Goal: Task Accomplishment & Management: Manage account settings

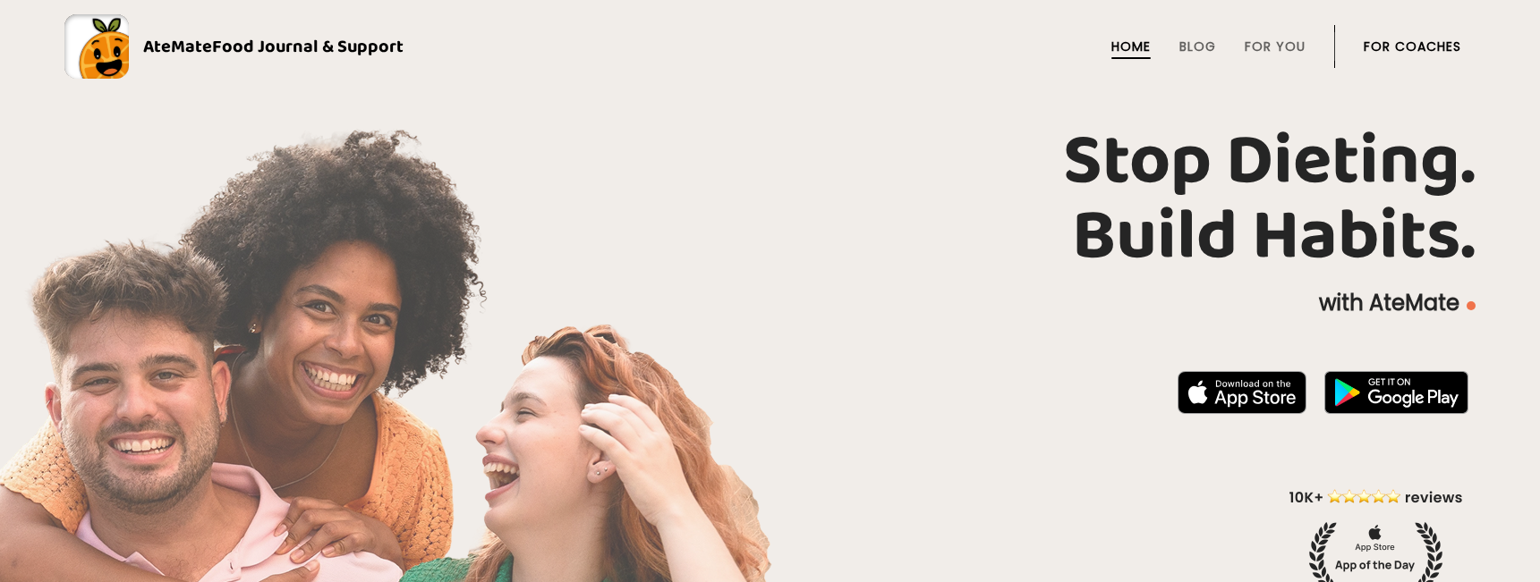
click at [1433, 51] on link "For Coaches" at bounding box center [1412, 46] width 98 height 14
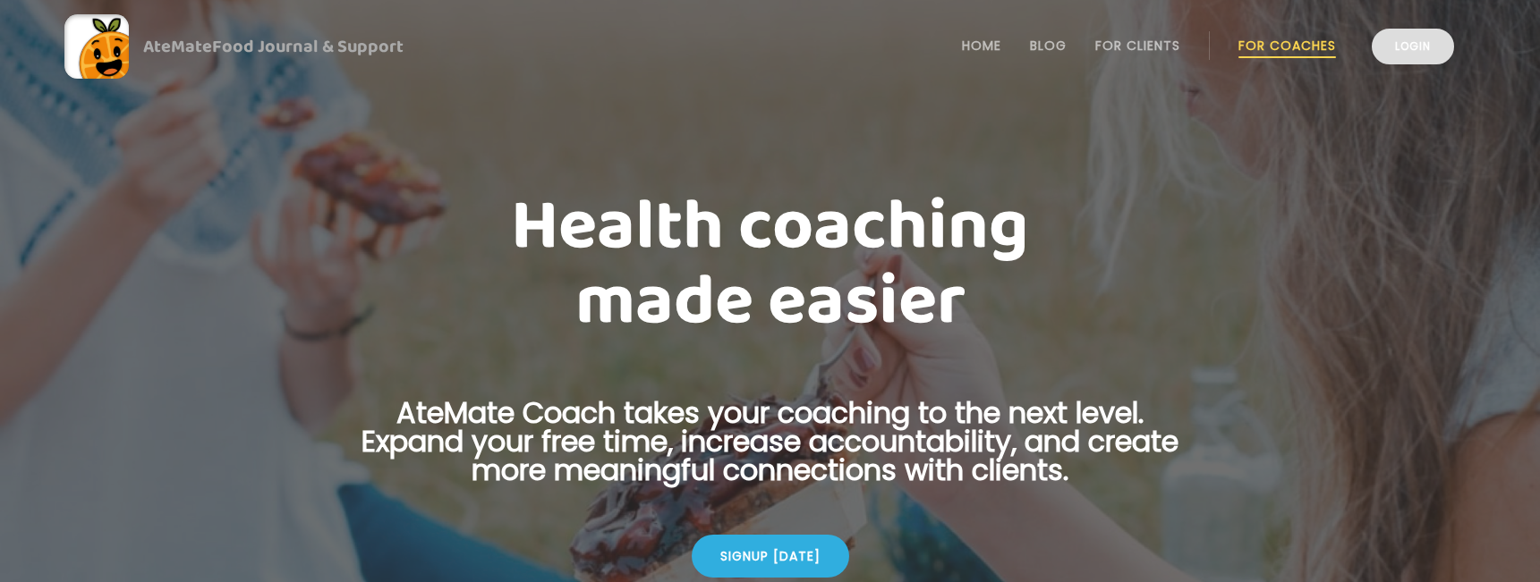
click at [1427, 58] on link "Login" at bounding box center [1412, 47] width 82 height 36
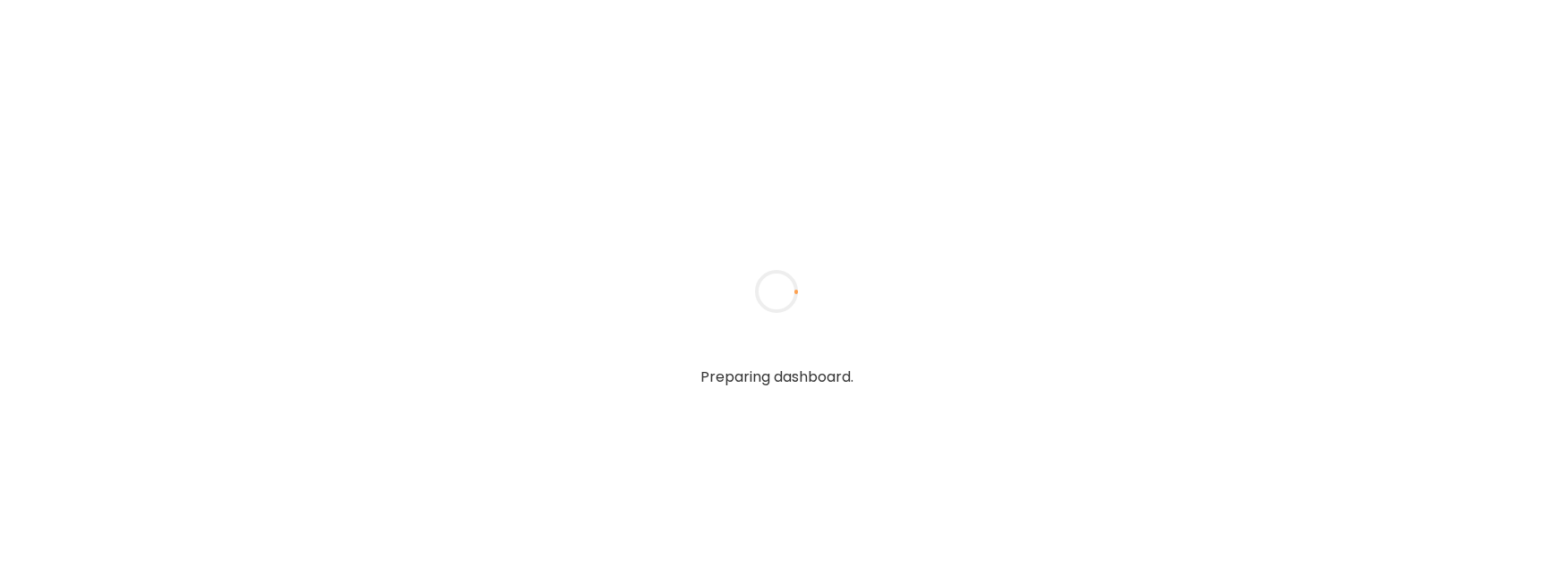
type input "**********"
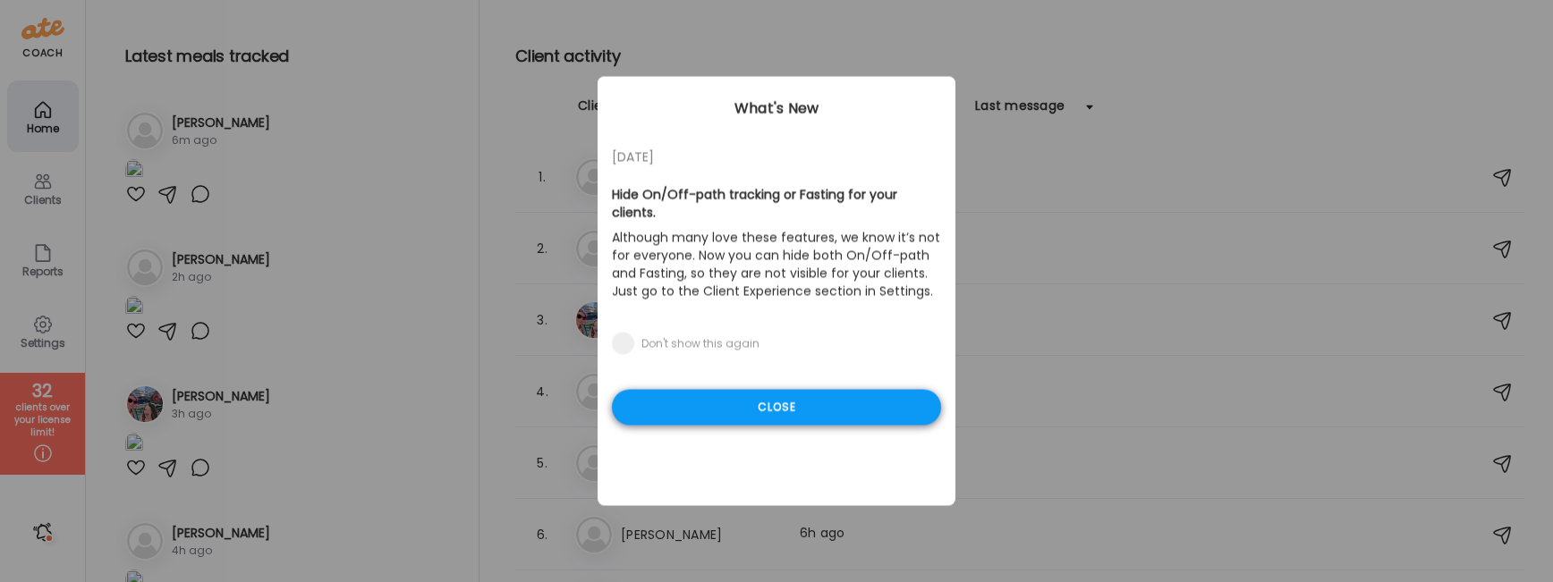
click at [742, 390] on div "Close" at bounding box center [776, 408] width 329 height 36
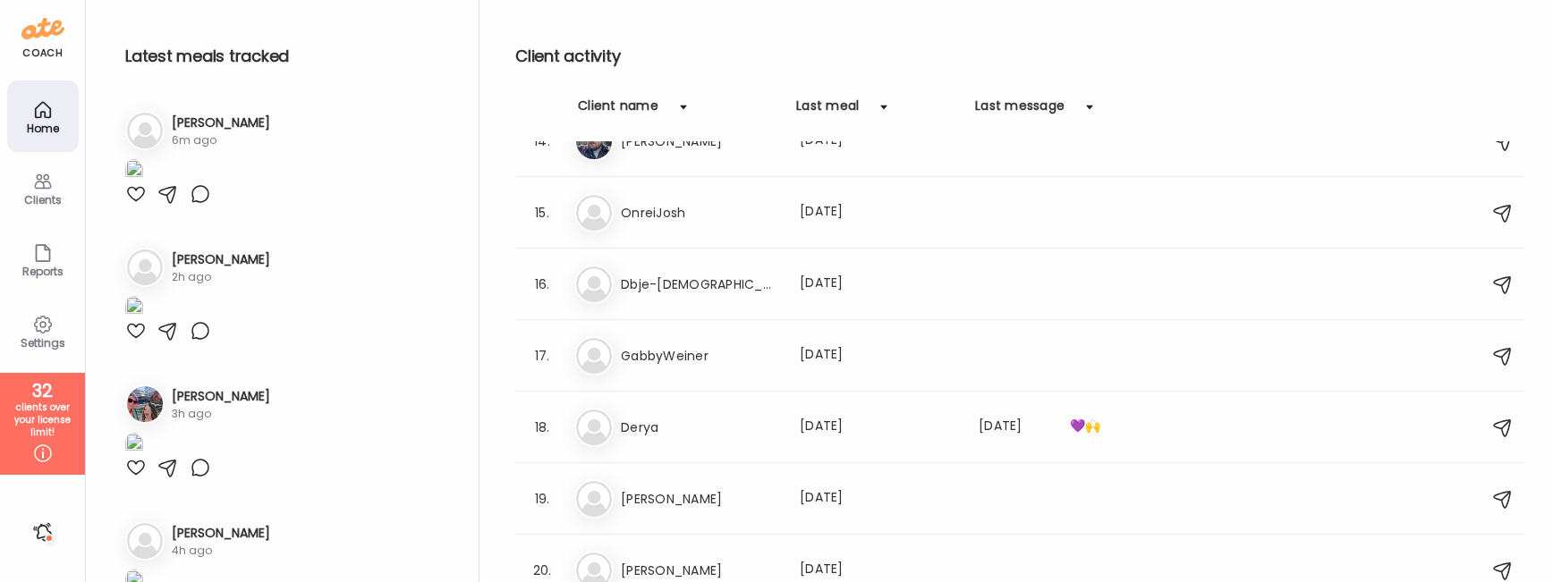
scroll to position [964, 0]
click at [701, 311] on div "16. Db Dbje-Jews Last meal: 5d ago" at bounding box center [1019, 287] width 1009 height 72
click at [692, 301] on div "Db Dbje-Jews Last meal: 5d ago" at bounding box center [1022, 286] width 896 height 39
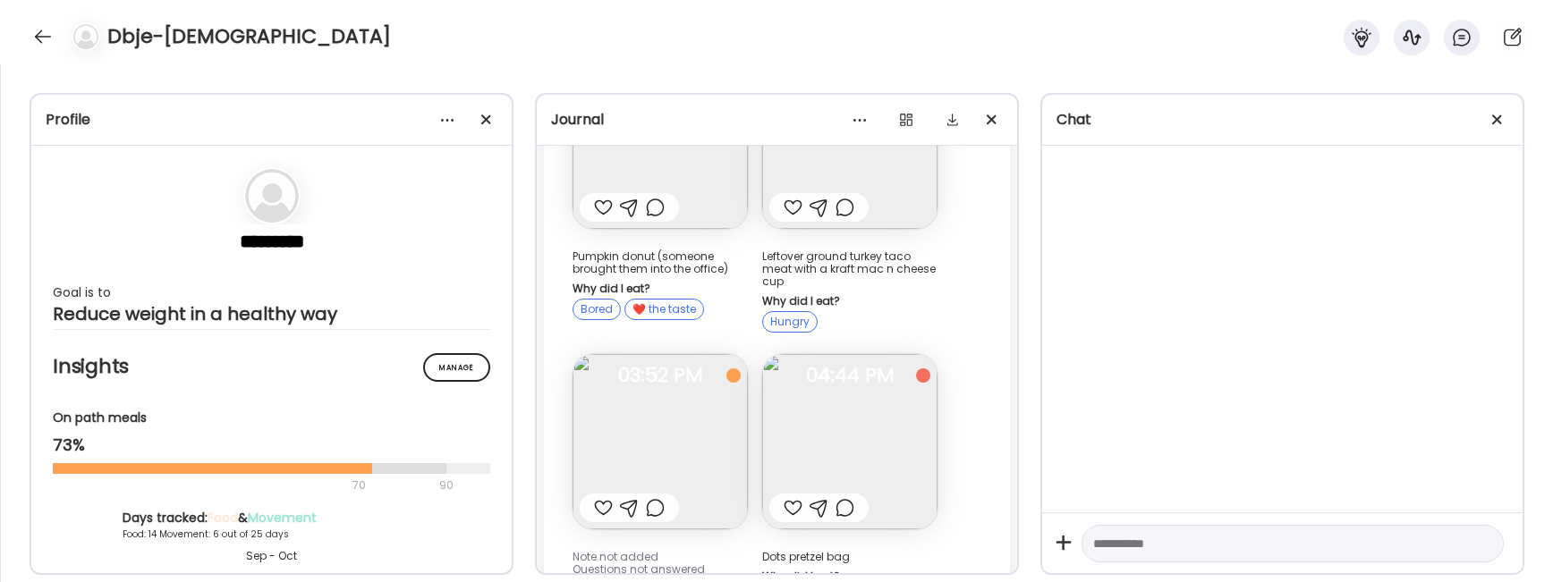
scroll to position [23513, 0]
click at [692, 356] on img at bounding box center [660, 443] width 175 height 175
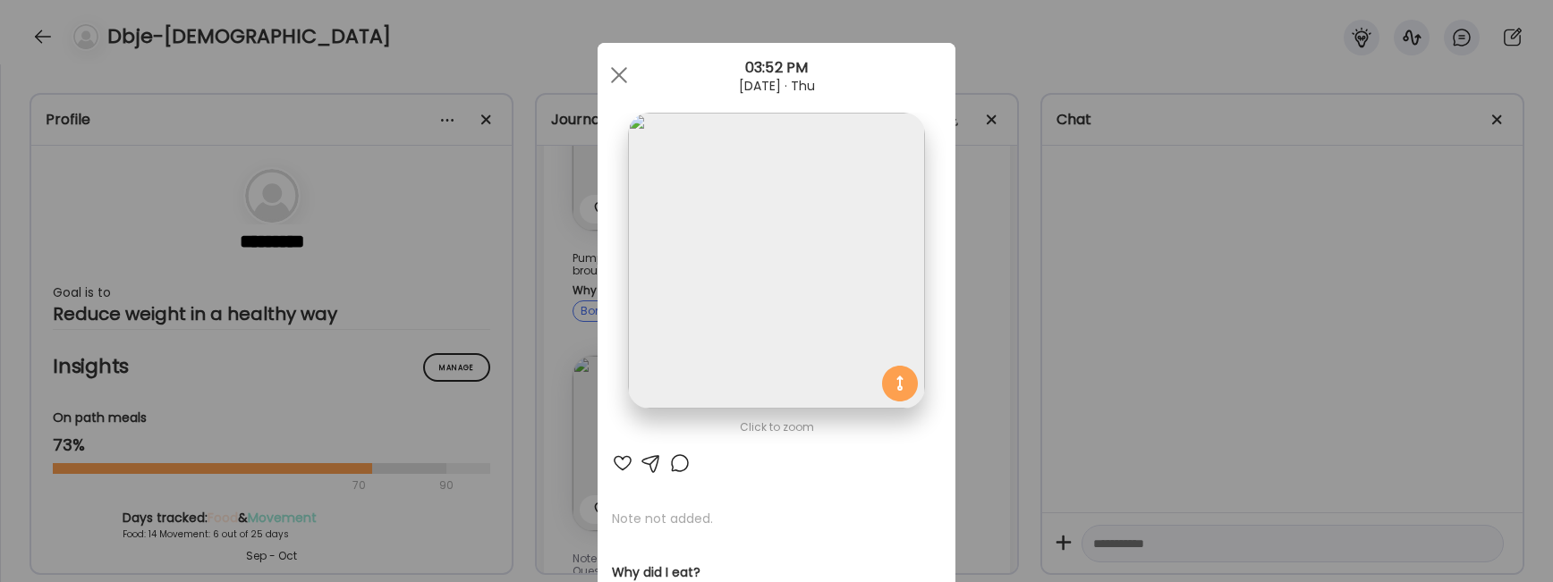
click at [1214, 334] on div "Ate Coach Dashboard Wahoo! It’s official Take a moment to set up your Coach Pro…" at bounding box center [776, 291] width 1553 height 582
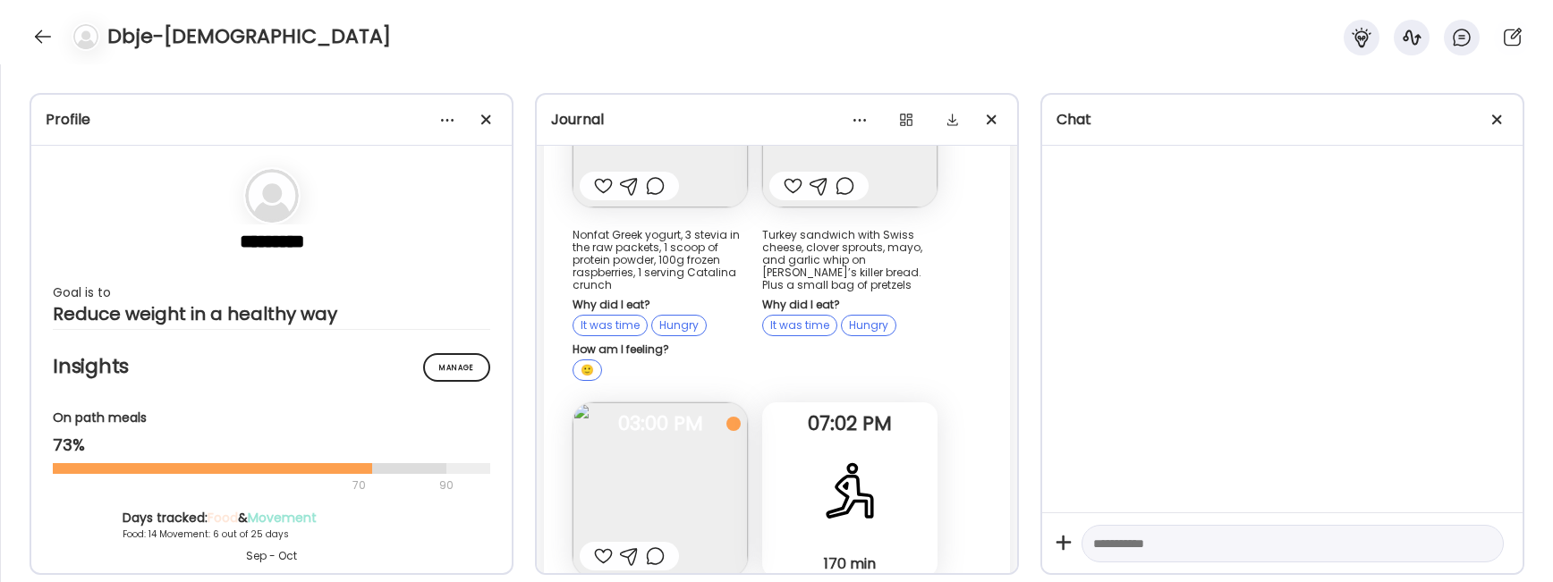
scroll to position [23541, 0]
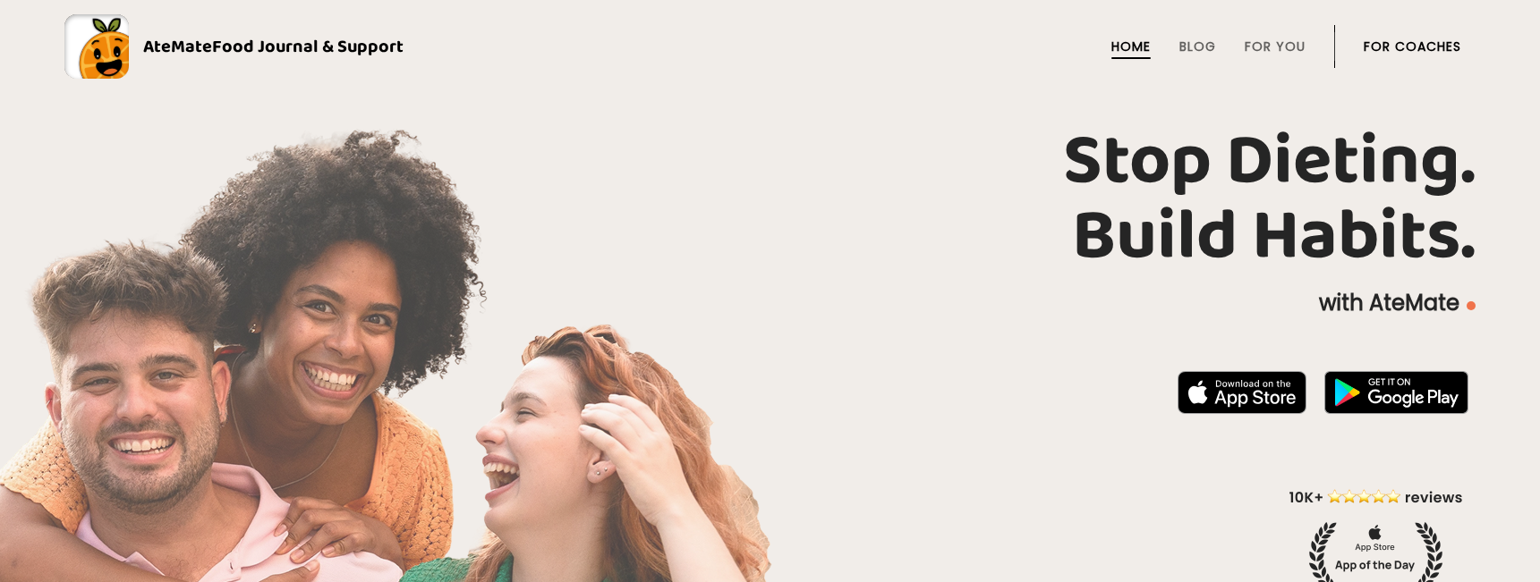
click at [1438, 59] on li "For Coaches" at bounding box center [1412, 46] width 98 height 43
click at [1429, 47] on link "For Coaches" at bounding box center [1412, 46] width 98 height 14
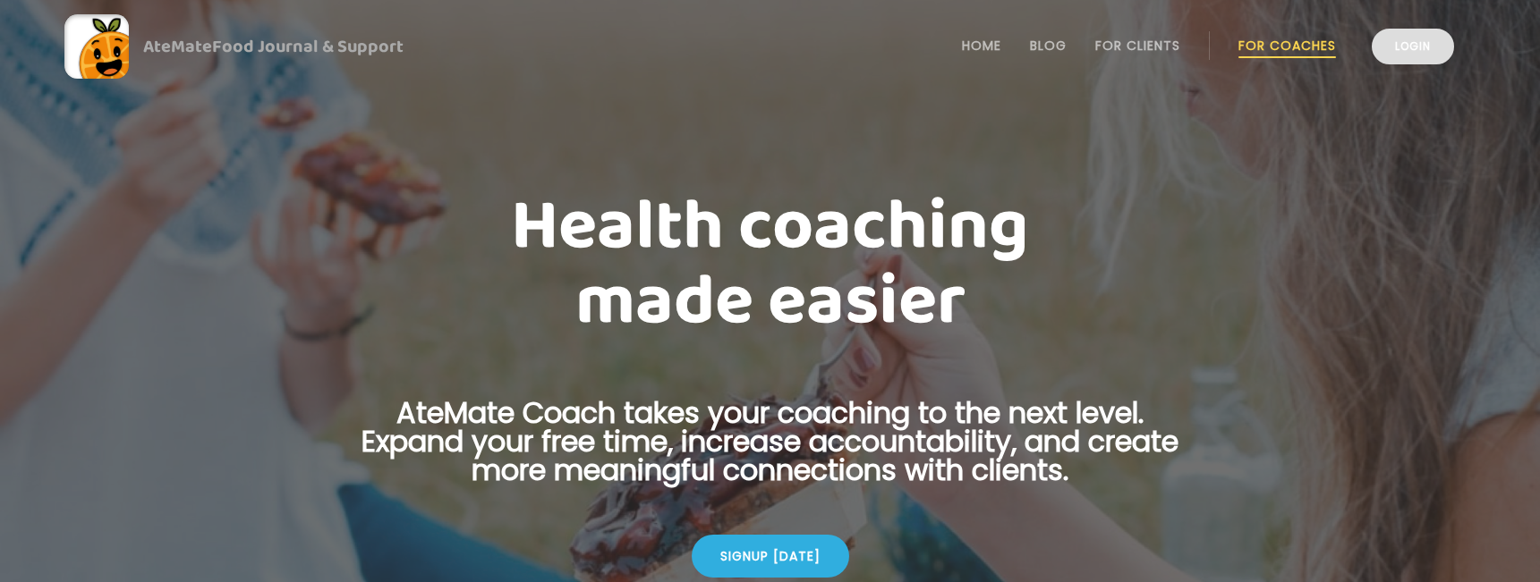
click at [1436, 38] on link "Login" at bounding box center [1412, 47] width 82 height 36
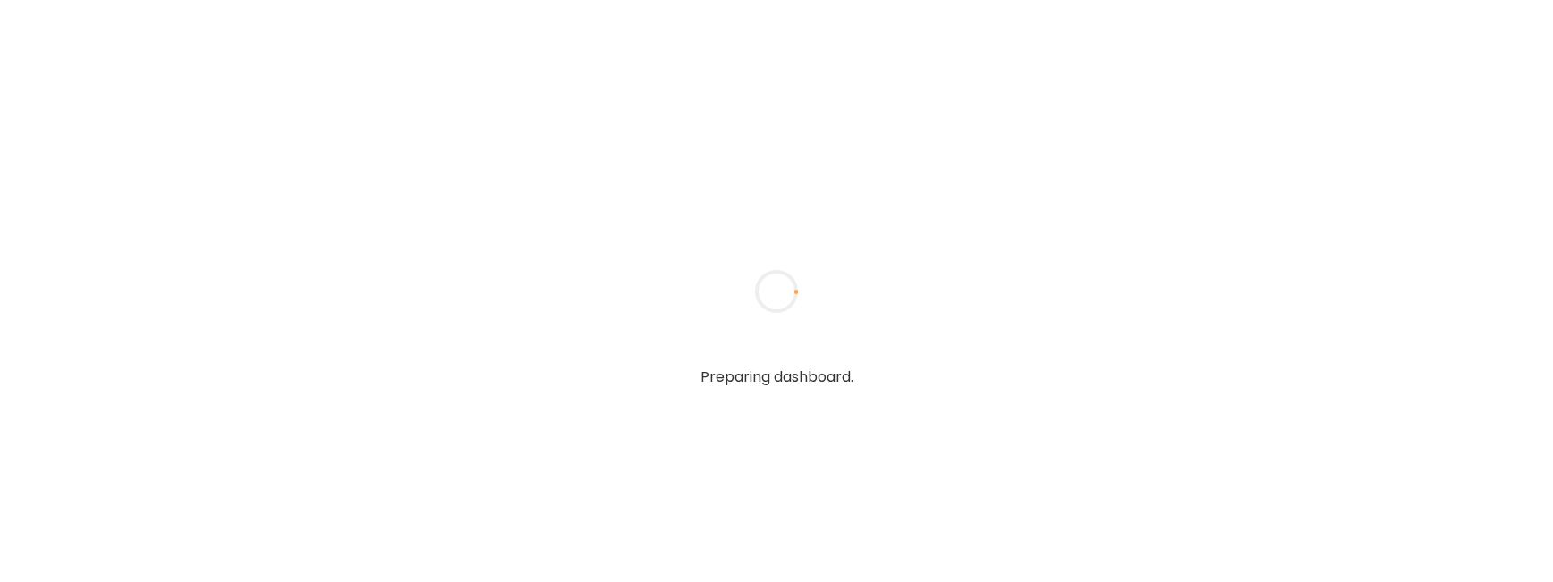
type input "**********"
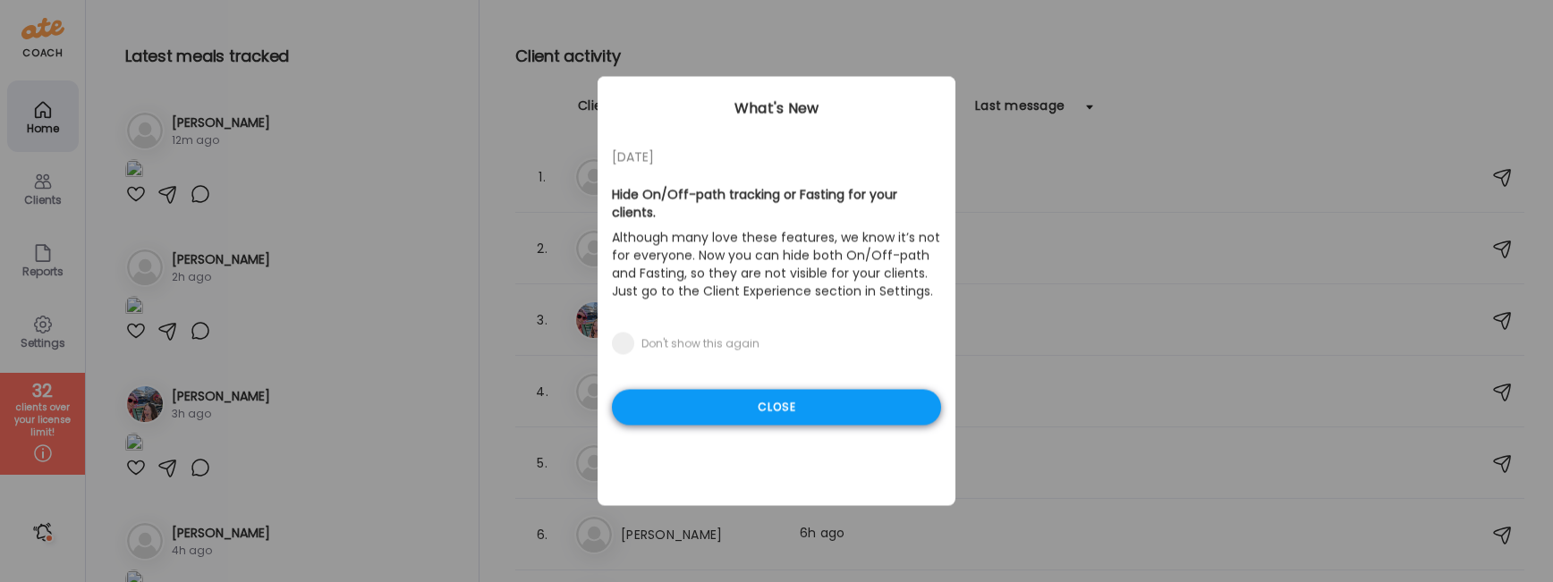
click at [763, 398] on div "Close" at bounding box center [776, 408] width 329 height 36
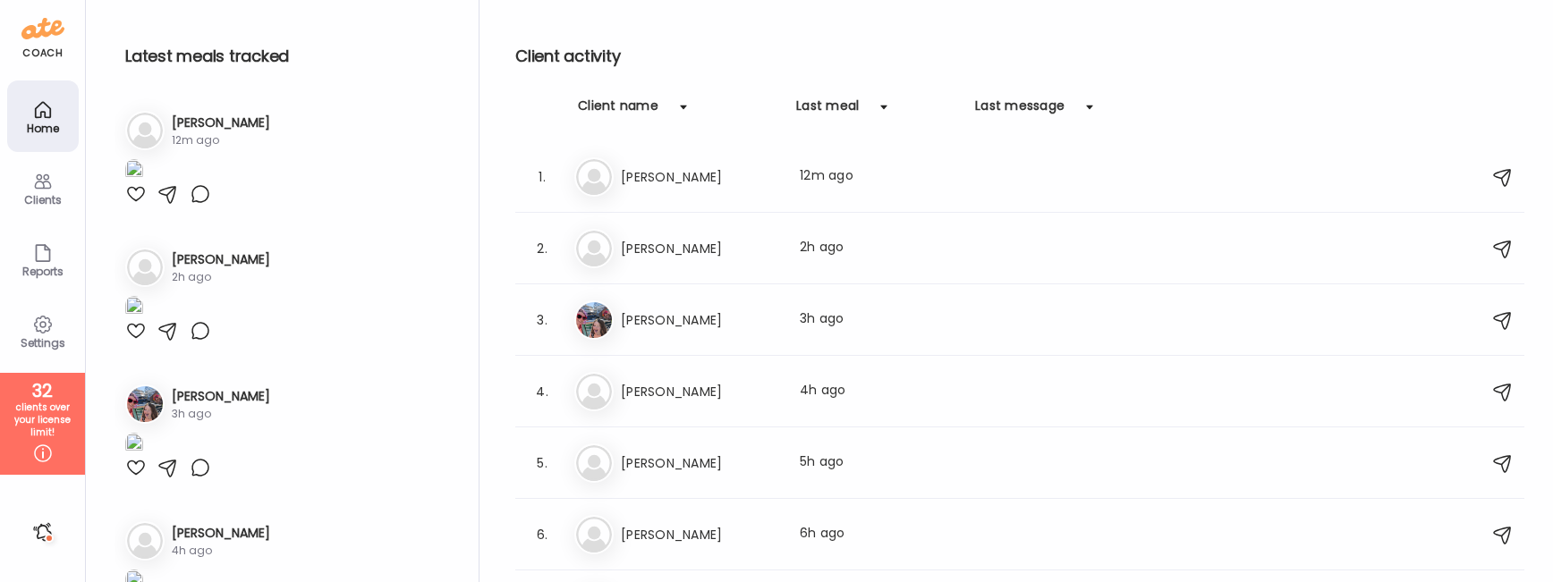
click at [719, 164] on div "Je Jess Last meal: 12m ago" at bounding box center [1022, 176] width 896 height 39
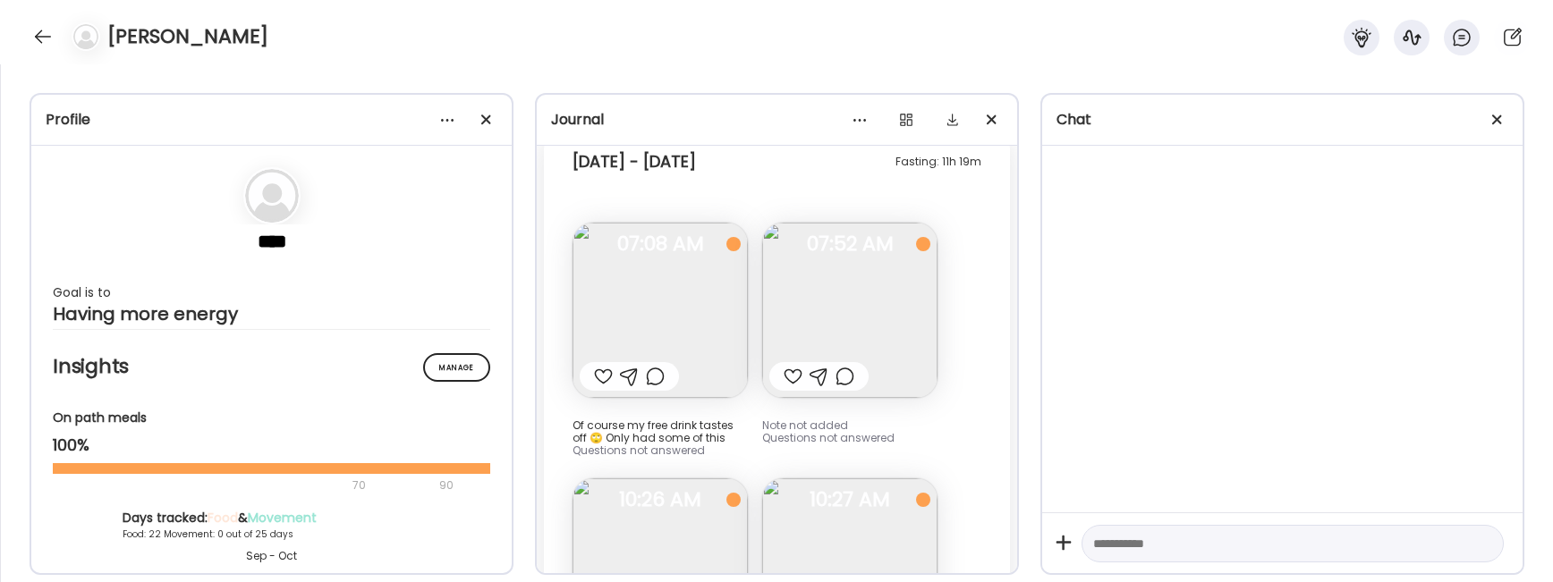
scroll to position [43840, 0]
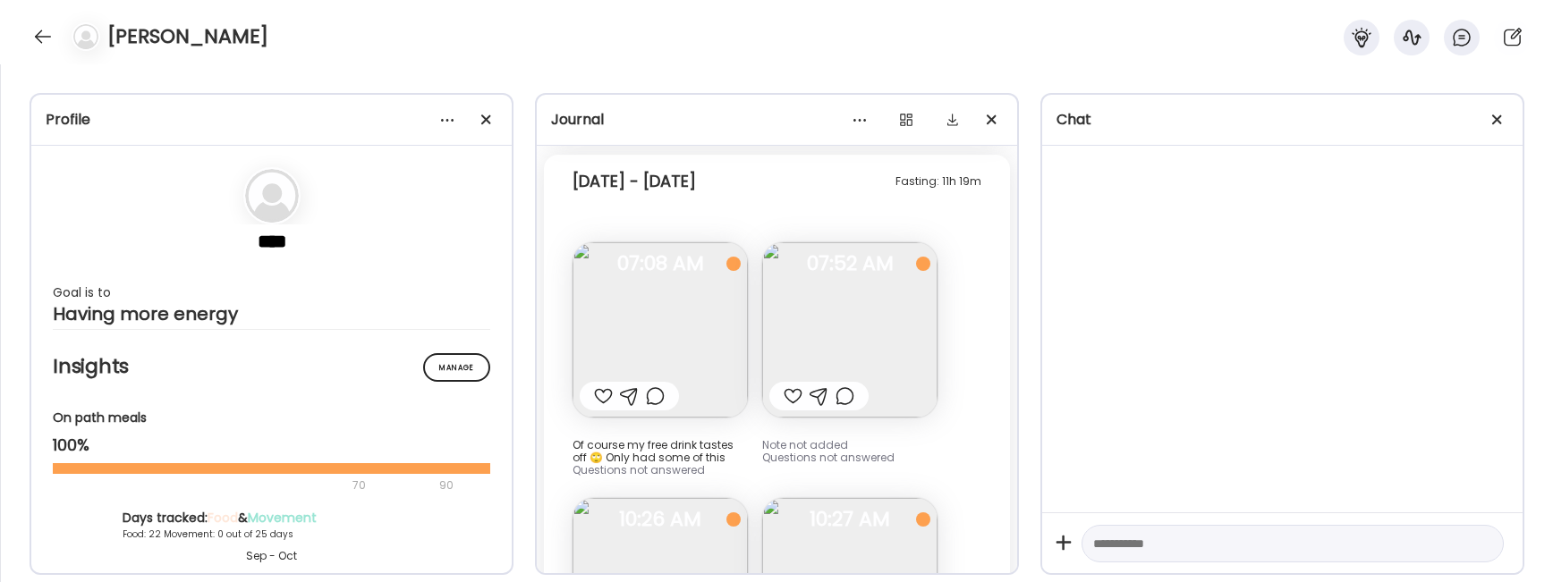
click at [665, 242] on img at bounding box center [660, 329] width 175 height 175
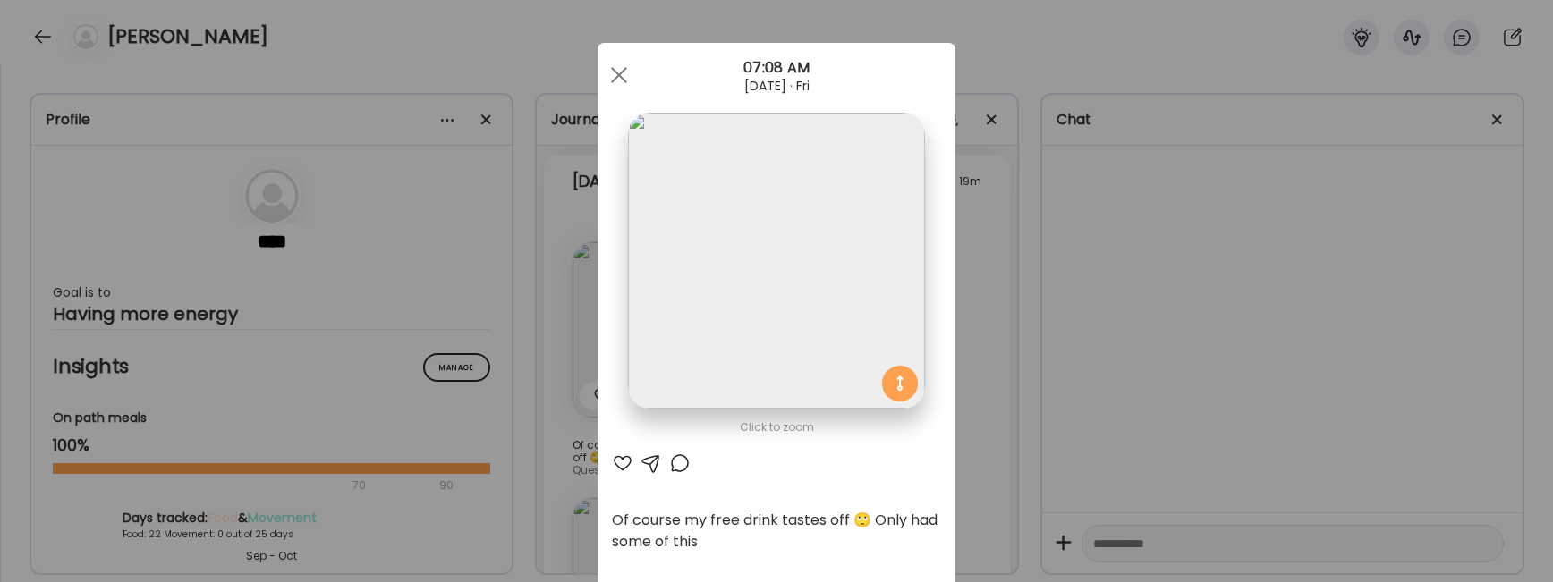
click at [1046, 360] on div "Ate Coach Dashboard Wahoo! It’s official Take a moment to set up your Coach Pro…" at bounding box center [776, 291] width 1553 height 582
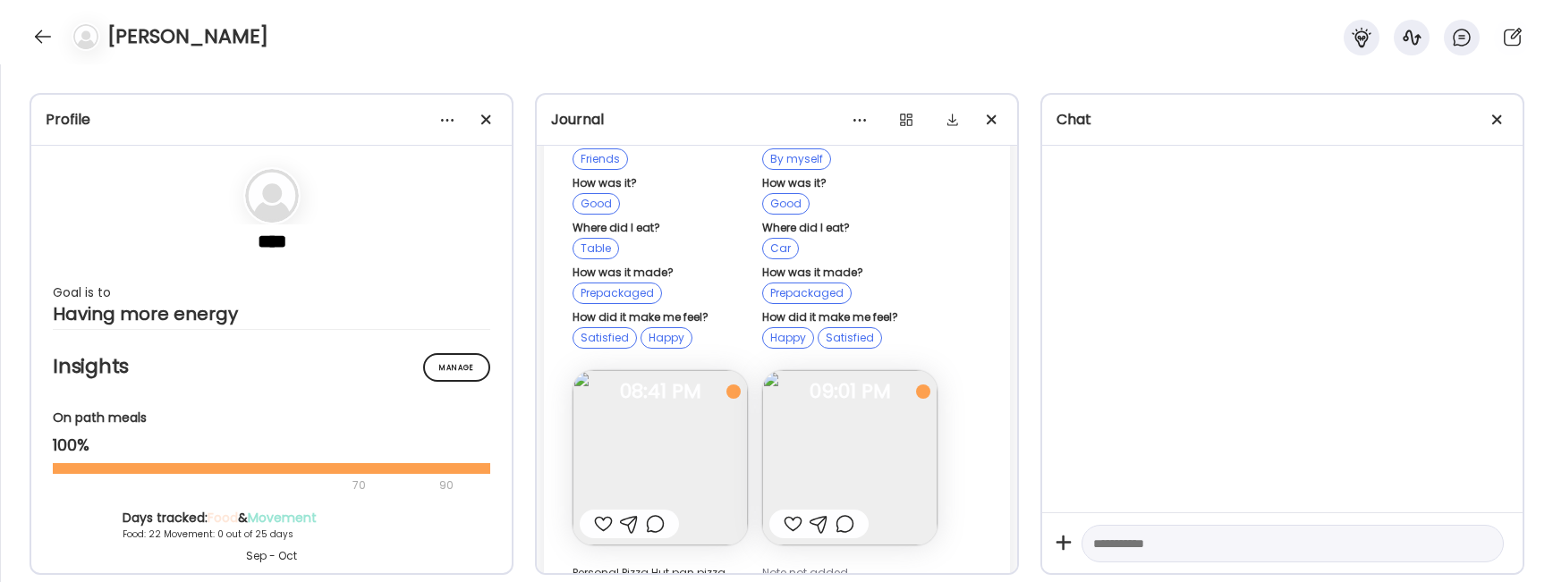
scroll to position [40402, 0]
click at [880, 374] on img at bounding box center [849, 461] width 175 height 175
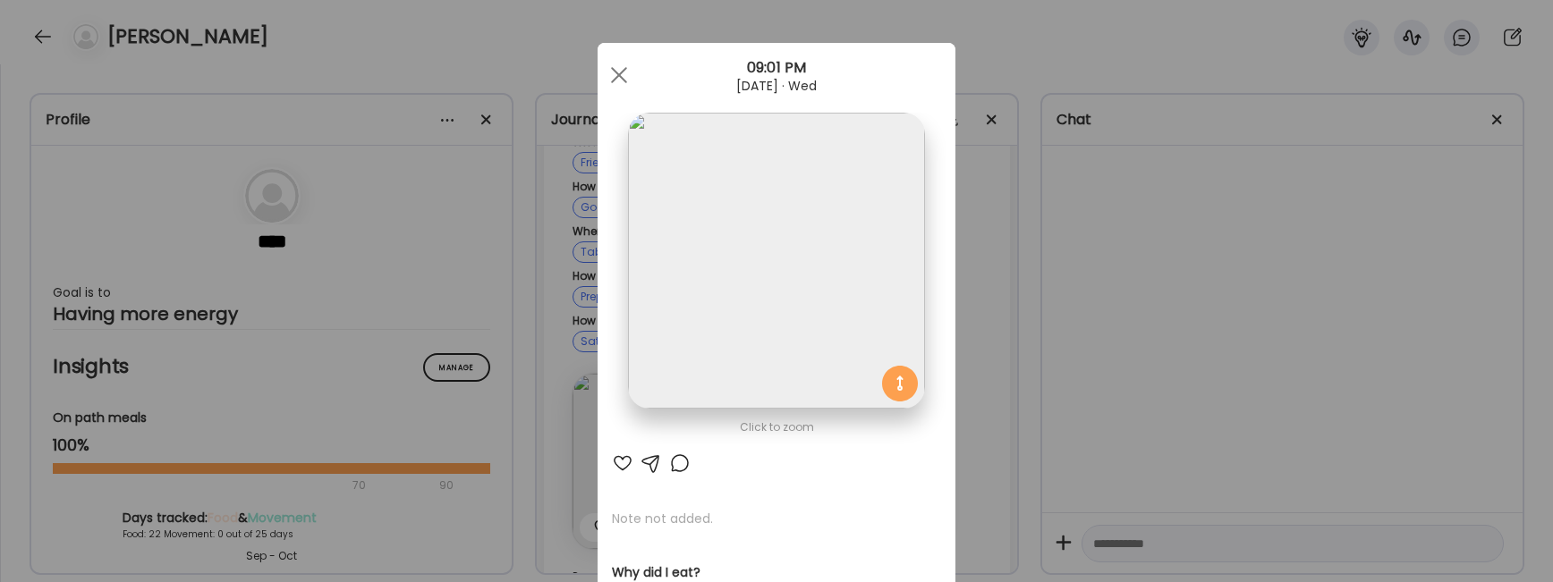
click at [1067, 276] on div "Ate Coach Dashboard Wahoo! It’s official Take a moment to set up your Coach Pro…" at bounding box center [776, 291] width 1553 height 582
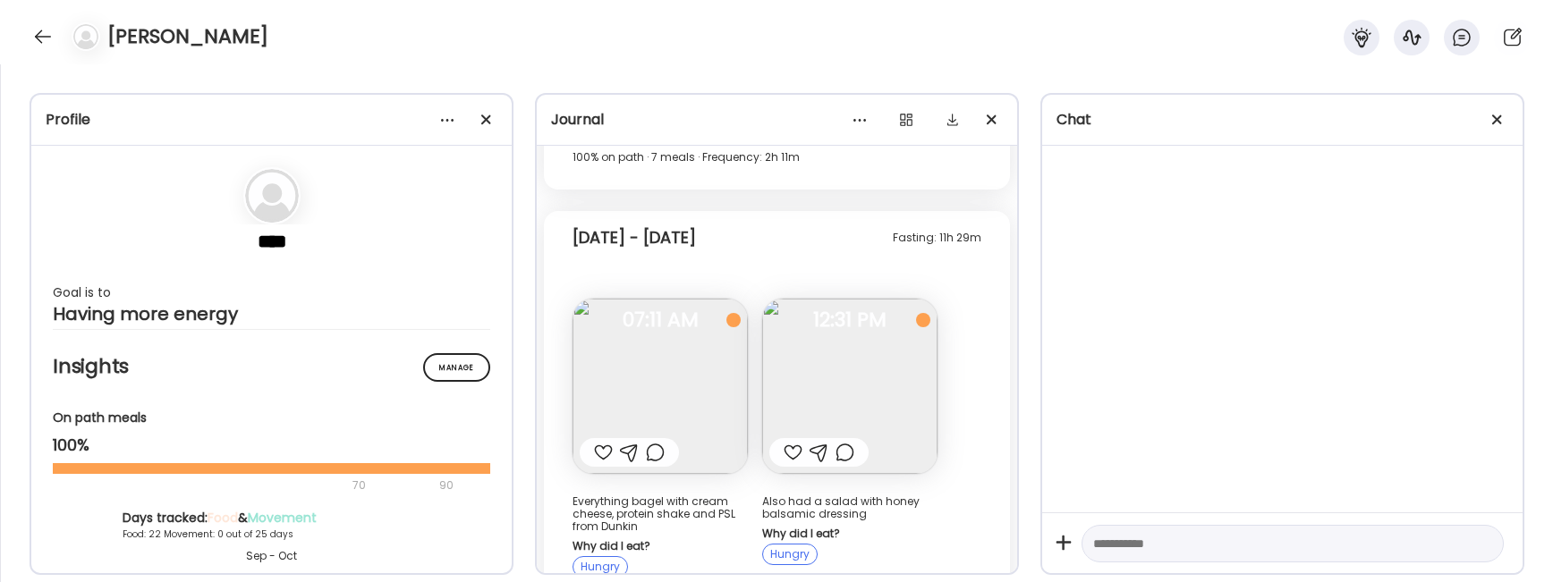
scroll to position [39364, 0]
click at [901, 329] on img at bounding box center [849, 387] width 175 height 175
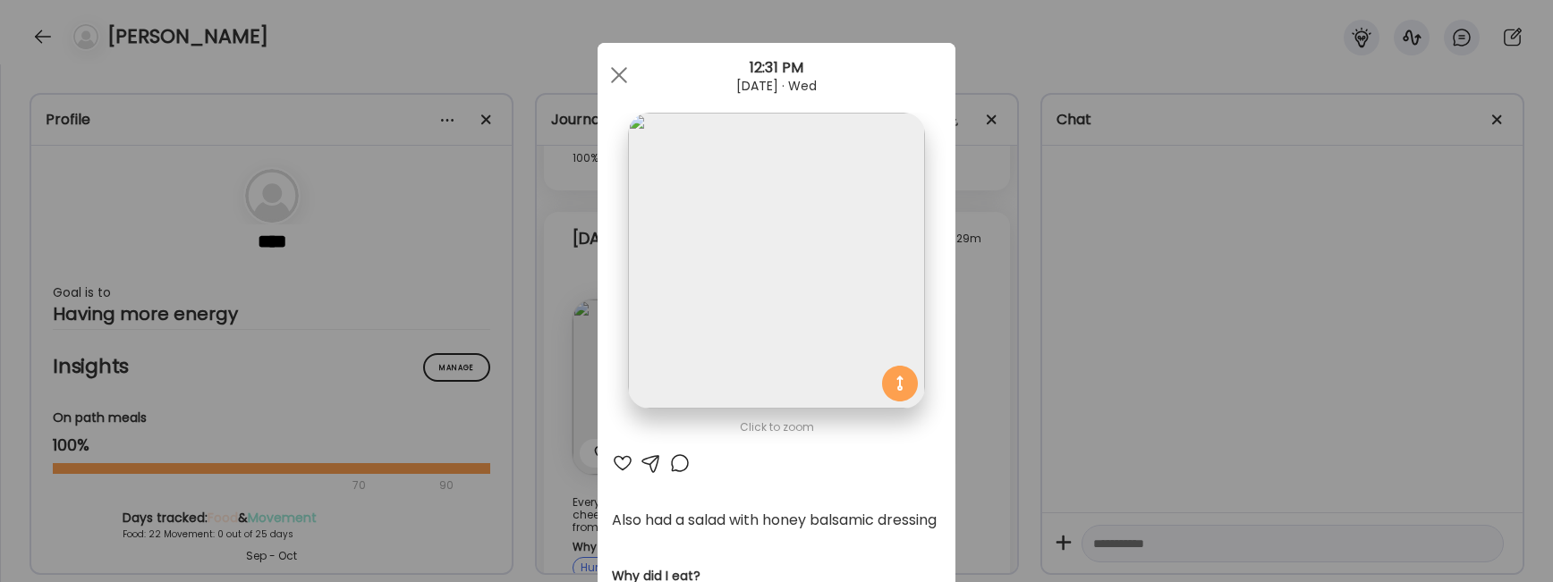
click at [1028, 372] on div "Ate Coach Dashboard Wahoo! It’s official Take a moment to set up your Coach Pro…" at bounding box center [776, 291] width 1553 height 582
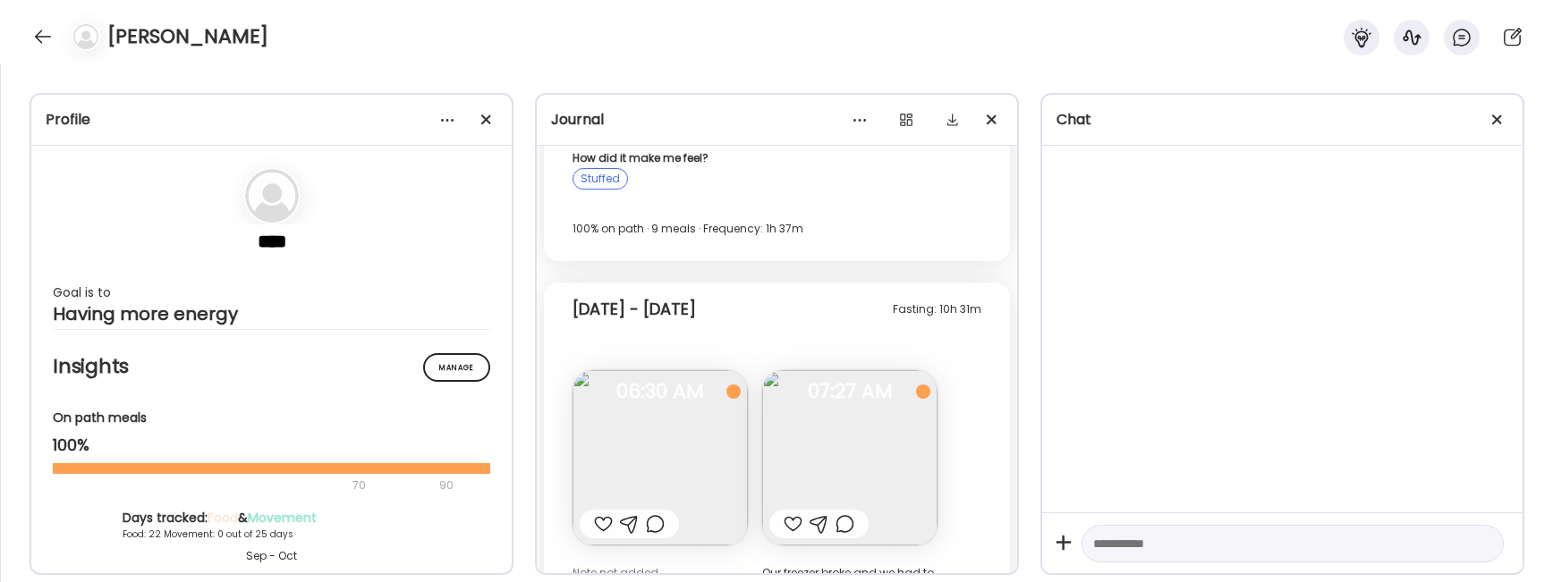
scroll to position [36924, 0]
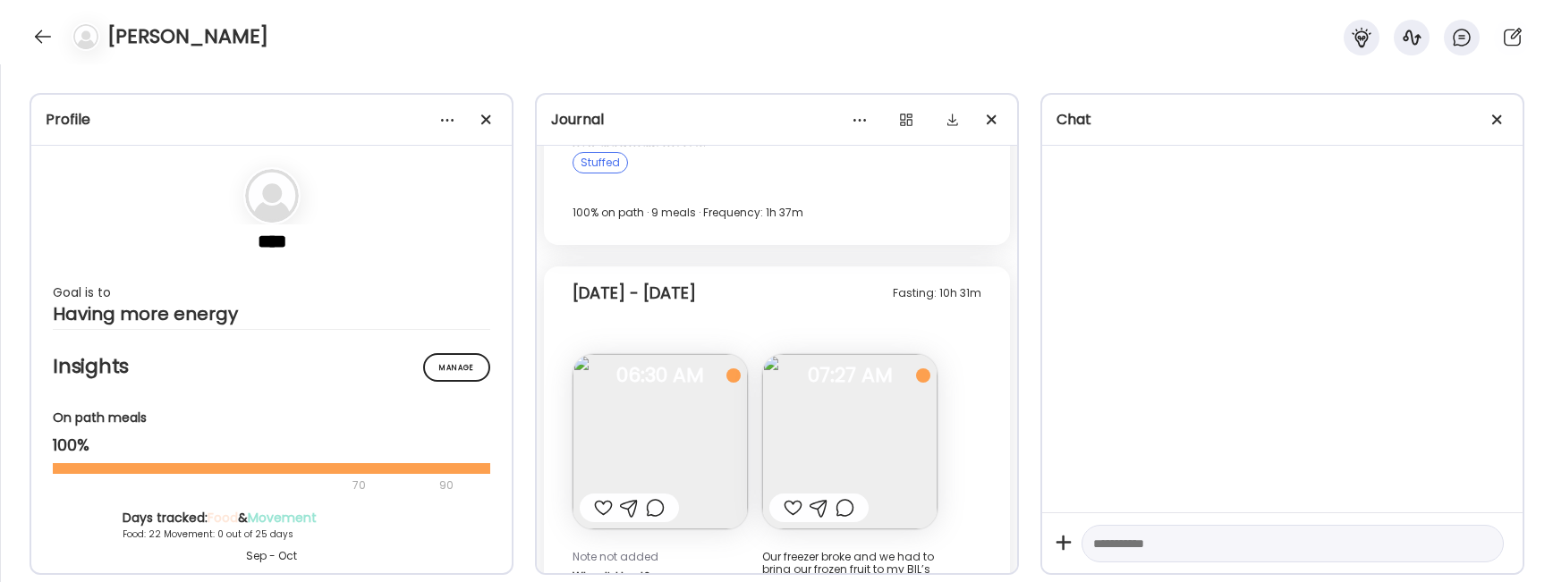
click at [892, 354] on img at bounding box center [849, 441] width 175 height 175
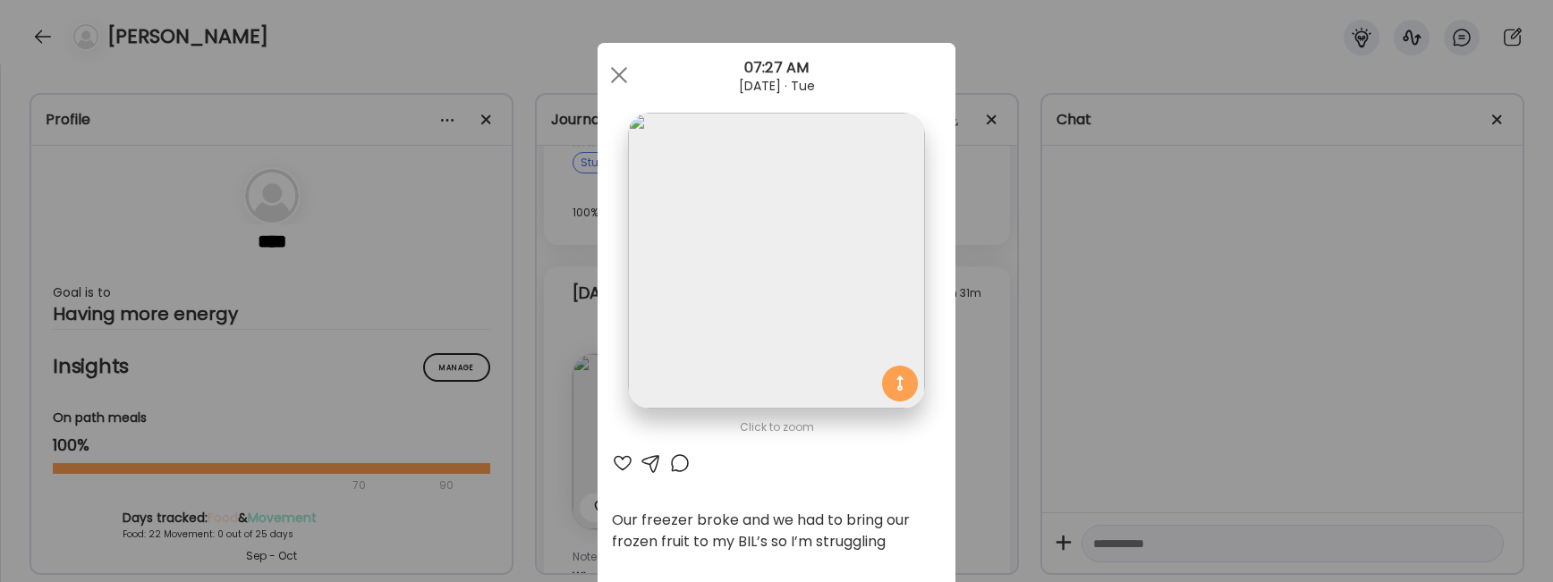
click at [1088, 395] on div "Ate Coach Dashboard Wahoo! It’s official Take a moment to set up your Coach Pro…" at bounding box center [776, 291] width 1553 height 582
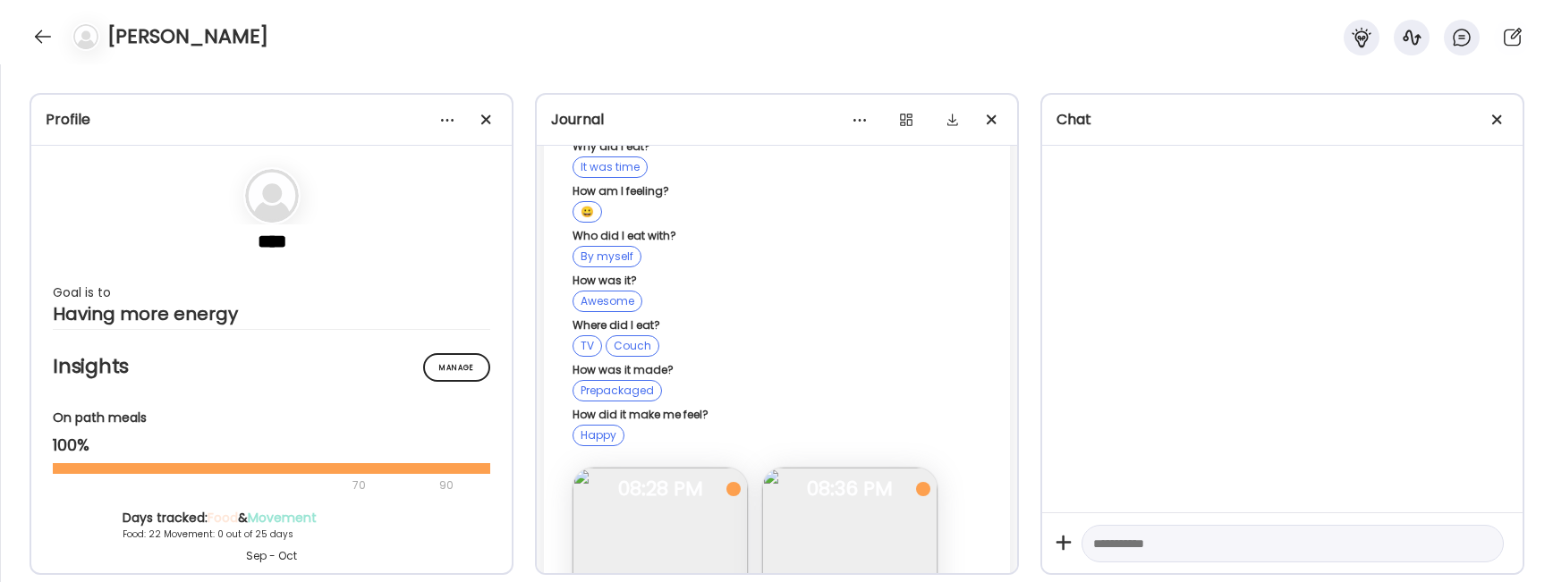
scroll to position [31273, 0]
